Goal: Information Seeking & Learning: Compare options

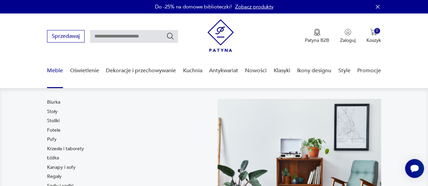
click at [54, 69] on link "Meble" at bounding box center [55, 71] width 16 height 26
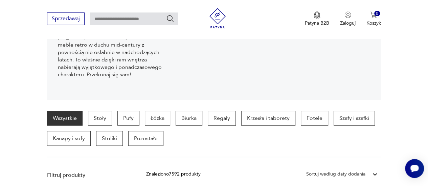
scroll to position [112, 0]
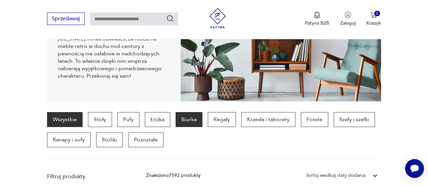
click at [189, 119] on p "Biurka" at bounding box center [188, 119] width 27 height 15
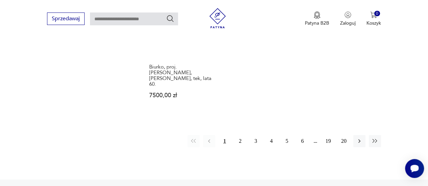
scroll to position [1024, 0]
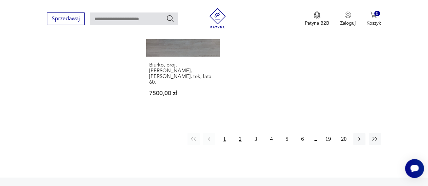
click at [239, 133] on button "2" at bounding box center [240, 139] width 12 height 12
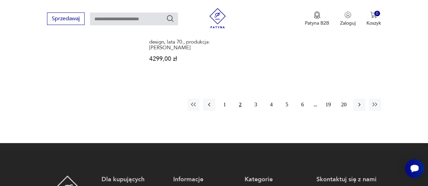
scroll to position [1024, 0]
click at [256, 99] on button "3" at bounding box center [256, 105] width 12 height 12
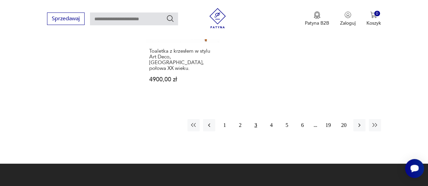
scroll to position [1024, 0]
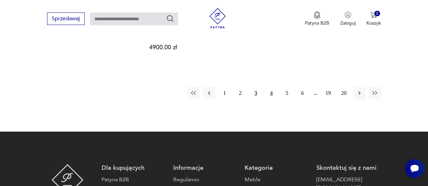
click at [271, 87] on button "4" at bounding box center [271, 93] width 12 height 12
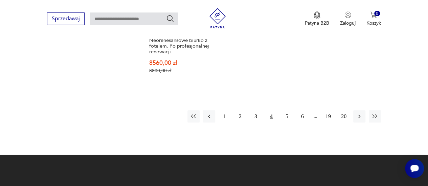
scroll to position [1024, 0]
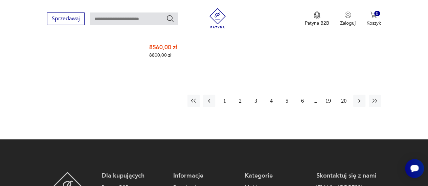
click at [288, 95] on button "5" at bounding box center [287, 101] width 12 height 12
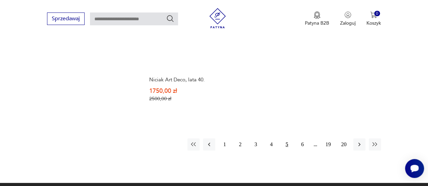
scroll to position [1058, 0]
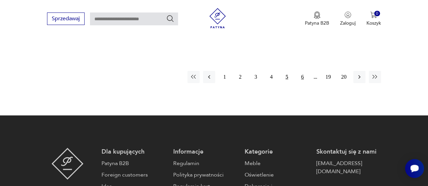
click at [304, 71] on button "6" at bounding box center [302, 77] width 12 height 12
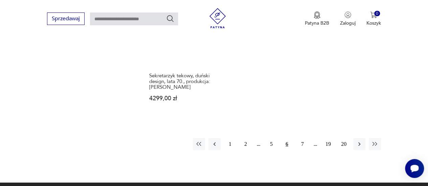
scroll to position [1024, 0]
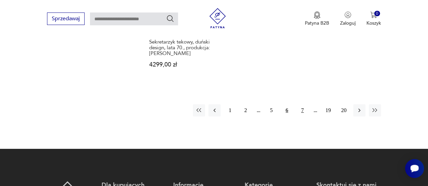
click at [301, 104] on button "7" at bounding box center [302, 110] width 12 height 12
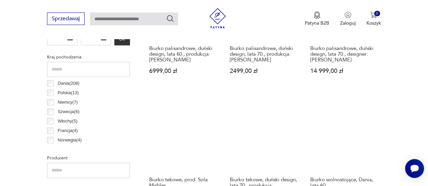
scroll to position [348, 0]
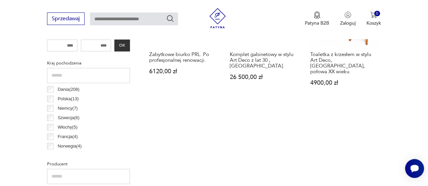
scroll to position [335, 0]
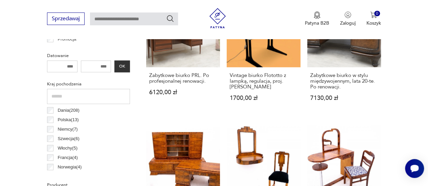
scroll to position [321, 0]
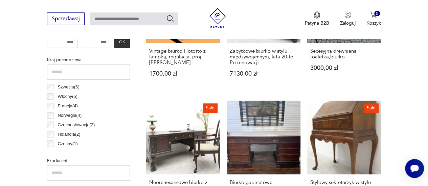
scroll to position [34, 0]
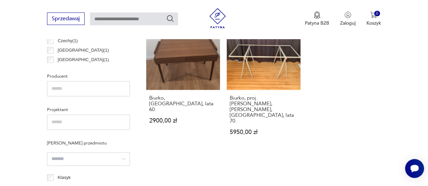
scroll to position [382, 0]
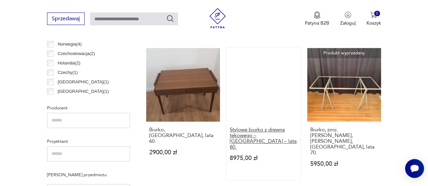
scroll to position [416, 0]
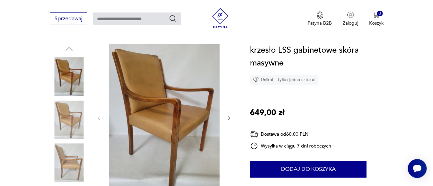
scroll to position [101, 0]
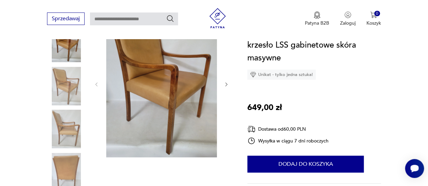
click at [173, 74] on img at bounding box center [161, 83] width 111 height 147
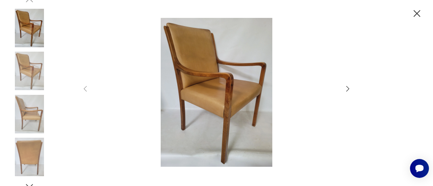
click at [347, 91] on icon "button" at bounding box center [347, 88] width 3 height 5
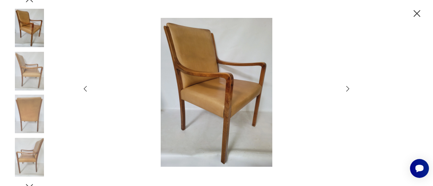
click at [347, 91] on icon "button" at bounding box center [347, 88] width 3 height 5
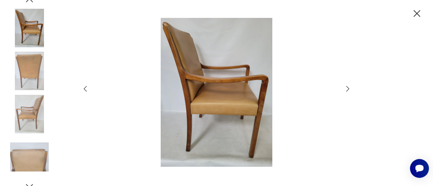
click at [347, 91] on icon "button" at bounding box center [347, 88] width 3 height 5
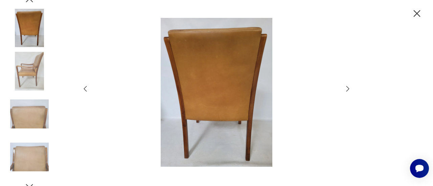
click at [347, 91] on icon "button" at bounding box center [347, 88] width 3 height 5
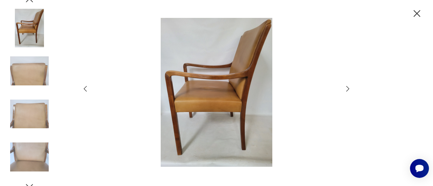
click at [347, 91] on icon "button" at bounding box center [347, 88] width 3 height 5
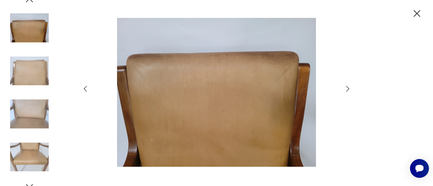
click at [347, 91] on icon "button" at bounding box center [347, 88] width 3 height 5
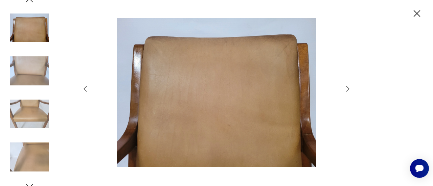
click at [347, 91] on icon "button" at bounding box center [347, 88] width 3 height 5
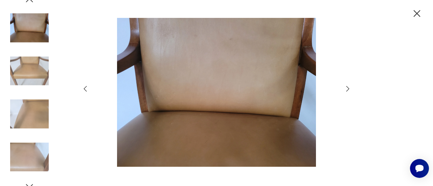
click at [347, 91] on icon "button" at bounding box center [347, 88] width 3 height 5
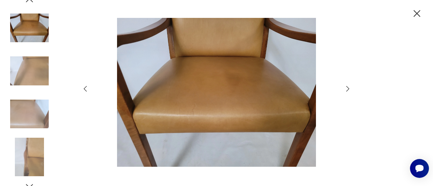
click at [347, 91] on icon "button" at bounding box center [347, 88] width 3 height 5
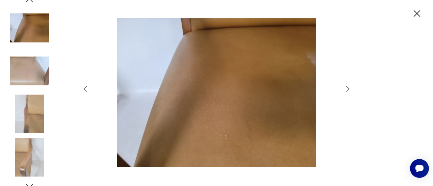
click at [347, 91] on icon "button" at bounding box center [347, 88] width 3 height 5
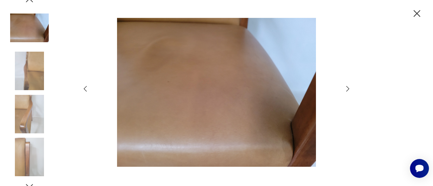
click at [347, 91] on icon "button" at bounding box center [347, 88] width 3 height 5
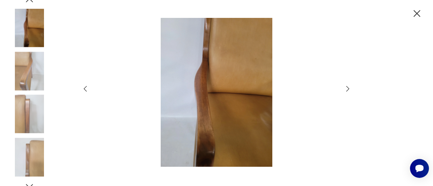
click at [347, 91] on icon "button" at bounding box center [347, 88] width 3 height 5
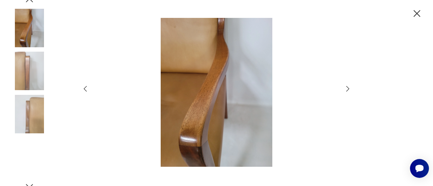
click at [347, 91] on icon "button" at bounding box center [347, 88] width 3 height 5
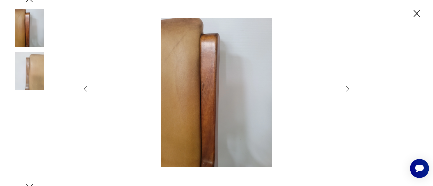
click at [347, 91] on icon "button" at bounding box center [347, 88] width 3 height 5
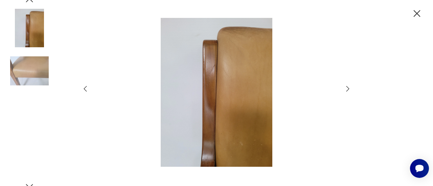
click at [347, 91] on icon "button" at bounding box center [347, 88] width 3 height 5
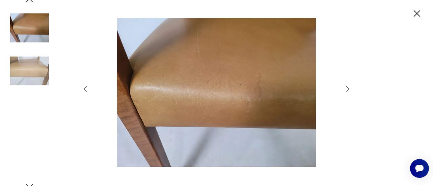
click at [347, 91] on icon "button" at bounding box center [347, 88] width 3 height 5
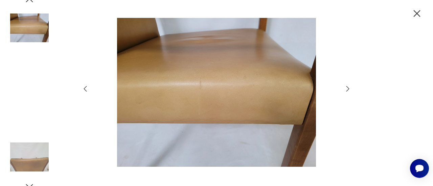
click at [347, 91] on icon "button" at bounding box center [347, 88] width 3 height 5
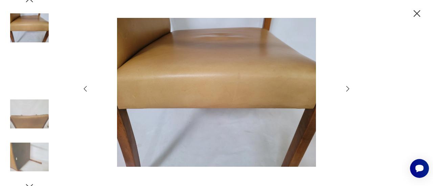
click at [347, 91] on icon "button" at bounding box center [347, 88] width 3 height 5
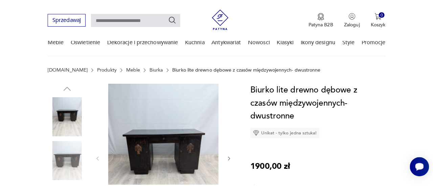
scroll to position [101, 0]
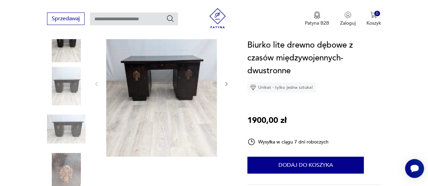
click at [159, 79] on img at bounding box center [161, 83] width 111 height 147
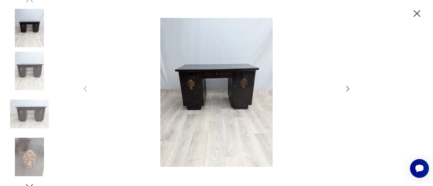
click at [211, 85] on img at bounding box center [216, 92] width 241 height 149
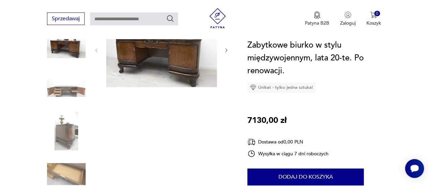
scroll to position [101, 0]
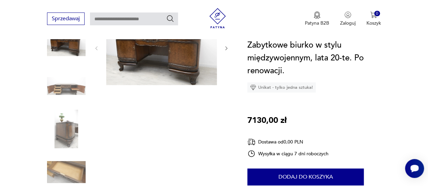
click at [158, 51] on img at bounding box center [161, 47] width 111 height 75
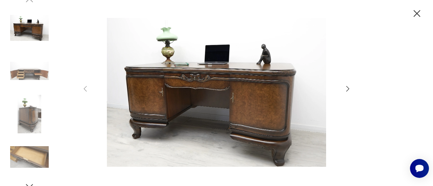
click at [418, 12] on icon "button" at bounding box center [416, 13] width 7 height 7
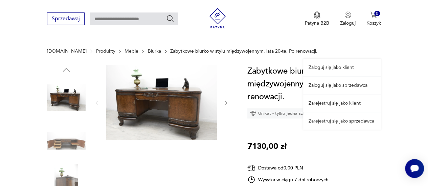
scroll to position [34, 0]
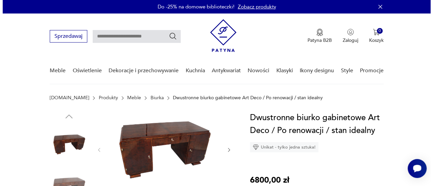
scroll to position [68, 0]
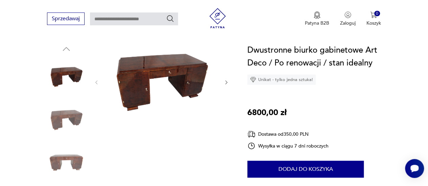
click at [170, 77] on img at bounding box center [161, 82] width 111 height 76
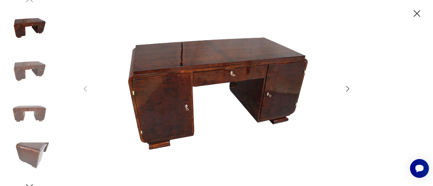
click at [347, 87] on icon "button" at bounding box center [347, 88] width 3 height 5
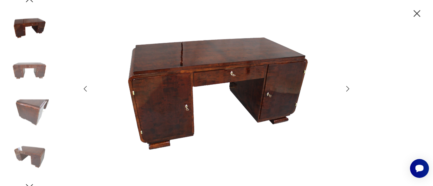
click at [347, 86] on icon "button" at bounding box center [347, 89] width 8 height 8
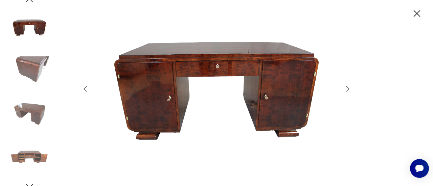
click at [347, 86] on icon "button" at bounding box center [347, 89] width 8 height 8
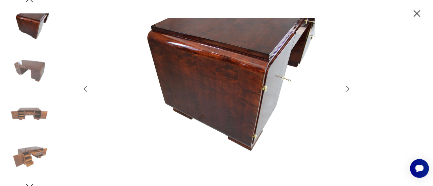
click at [347, 86] on icon "button" at bounding box center [347, 89] width 8 height 8
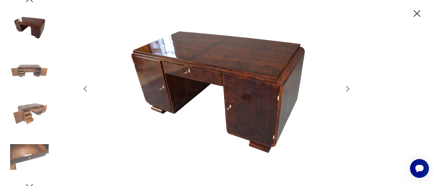
click at [347, 86] on icon "button" at bounding box center [347, 89] width 8 height 8
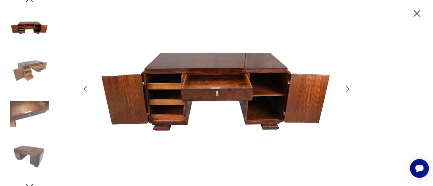
click at [347, 86] on icon "button" at bounding box center [347, 89] width 8 height 8
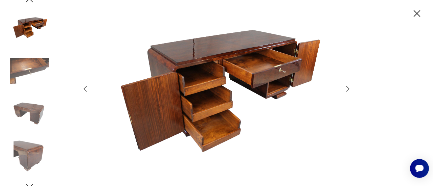
click at [347, 86] on icon "button" at bounding box center [347, 89] width 8 height 8
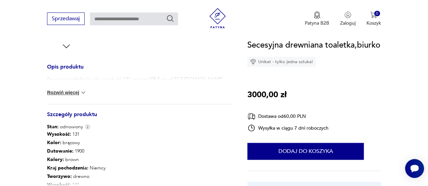
scroll to position [270, 0]
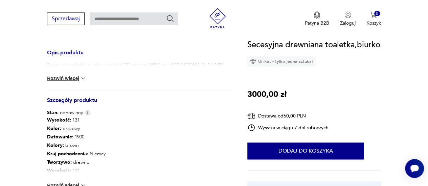
click at [75, 79] on button "Rozwiń więcej" at bounding box center [66, 78] width 39 height 7
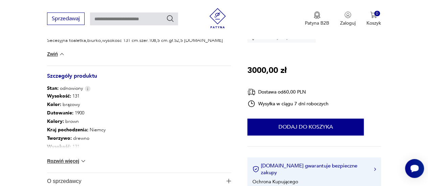
scroll to position [338, 0]
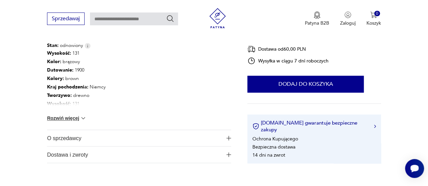
click at [73, 119] on button "Rozwiń więcej" at bounding box center [66, 118] width 39 height 7
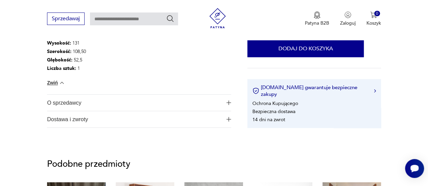
scroll to position [406, 0]
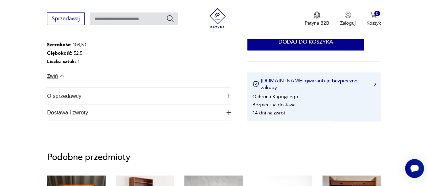
click at [141, 101] on span "O sprzedawcy" at bounding box center [134, 96] width 175 height 16
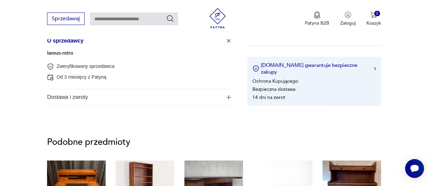
scroll to position [473, 0]
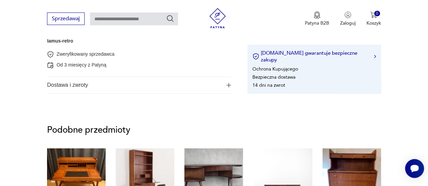
click at [97, 85] on span "Dostawa i zwroty" at bounding box center [134, 85] width 175 height 16
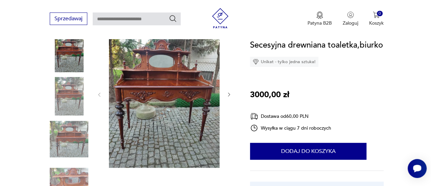
scroll to position [68, 0]
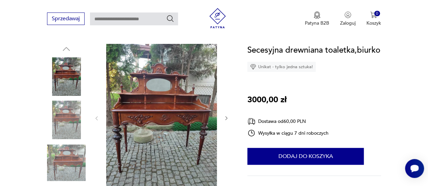
click at [164, 99] on img at bounding box center [161, 118] width 111 height 148
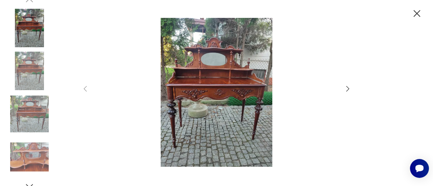
click at [349, 89] on icon "button" at bounding box center [347, 89] width 8 height 8
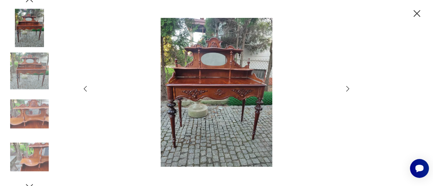
click at [347, 89] on icon "button" at bounding box center [347, 89] width 8 height 8
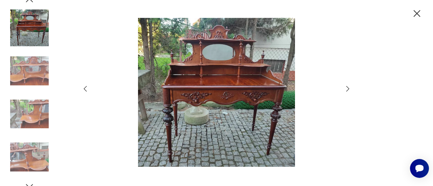
click at [347, 88] on icon "button" at bounding box center [347, 89] width 8 height 8
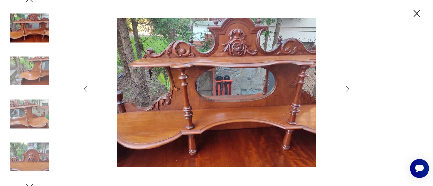
click at [347, 88] on icon "button" at bounding box center [347, 89] width 8 height 8
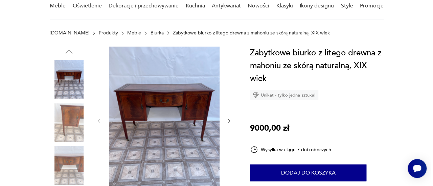
scroll to position [68, 0]
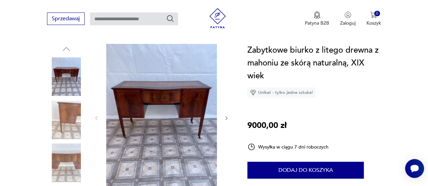
click at [152, 100] on img at bounding box center [161, 117] width 111 height 147
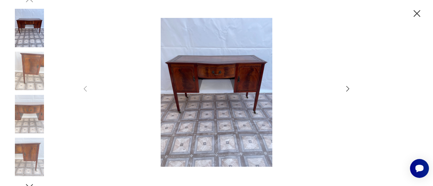
click at [348, 88] on icon "button" at bounding box center [347, 89] width 8 height 8
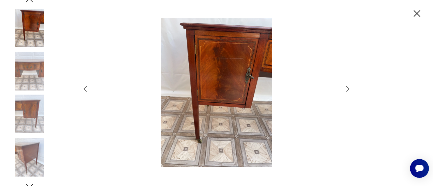
click at [348, 88] on icon "button" at bounding box center [347, 89] width 8 height 8
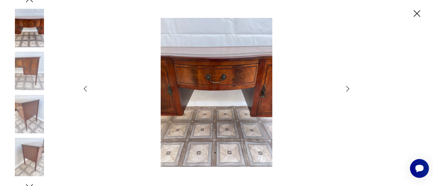
click at [348, 88] on icon "button" at bounding box center [347, 89] width 8 height 8
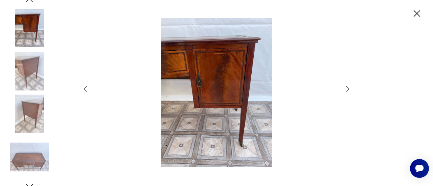
click at [348, 88] on icon "button" at bounding box center [347, 89] width 8 height 8
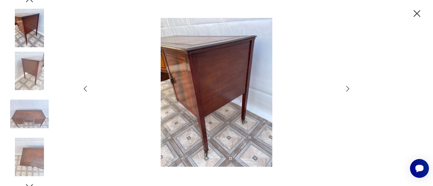
click at [348, 88] on icon "button" at bounding box center [347, 89] width 8 height 8
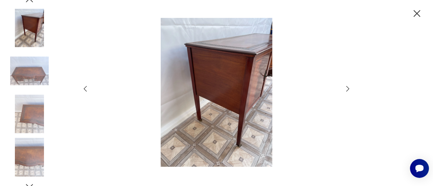
click at [348, 88] on icon "button" at bounding box center [347, 89] width 8 height 8
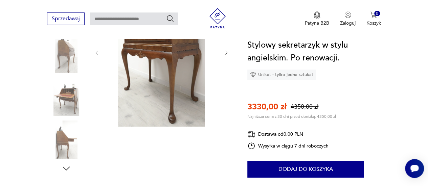
scroll to position [135, 0]
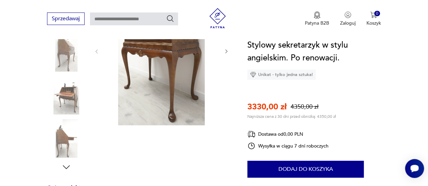
click at [71, 99] on img at bounding box center [66, 95] width 39 height 39
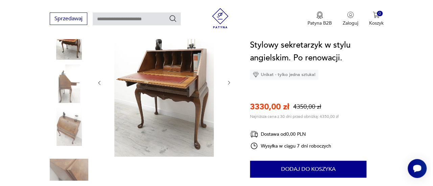
scroll to position [68, 0]
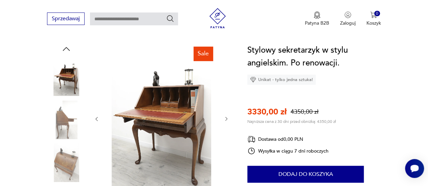
click at [166, 110] on img at bounding box center [161, 118] width 111 height 149
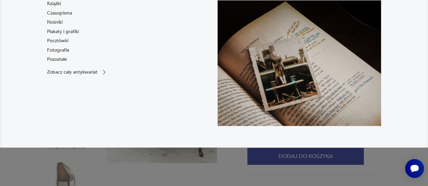
scroll to position [101, 0]
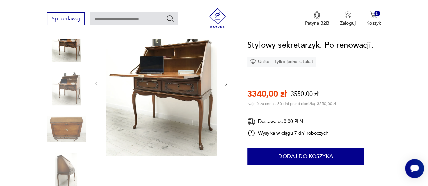
click at [221, 84] on div at bounding box center [161, 83] width 135 height 147
click at [223, 83] on icon "button" at bounding box center [225, 83] width 5 height 5
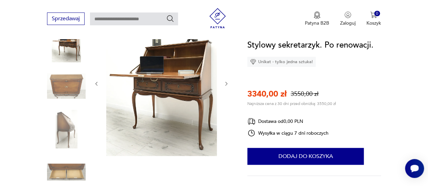
click at [226, 82] on icon "button" at bounding box center [225, 83] width 5 height 5
